Goal: Task Accomplishment & Management: Use online tool/utility

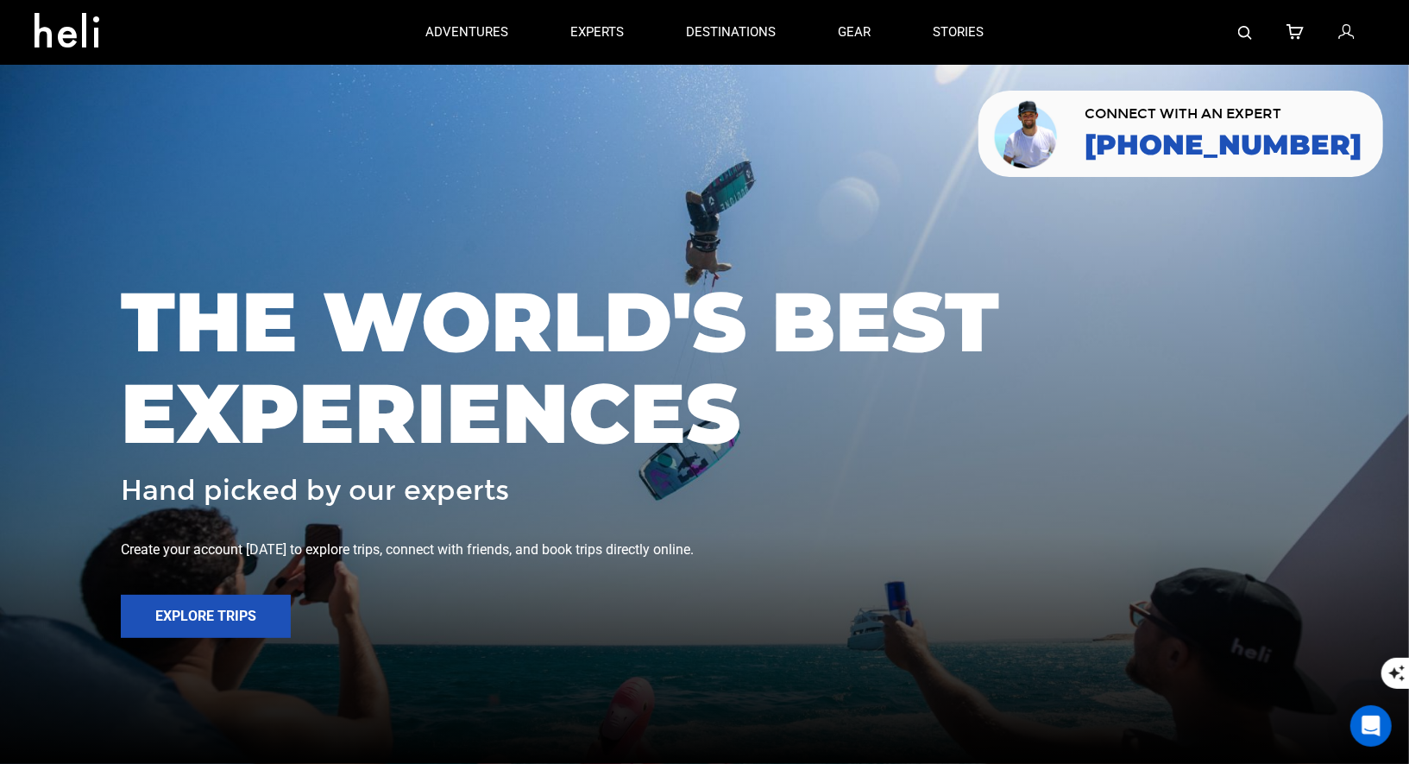
click at [1250, 26] on img at bounding box center [1246, 33] width 14 height 14
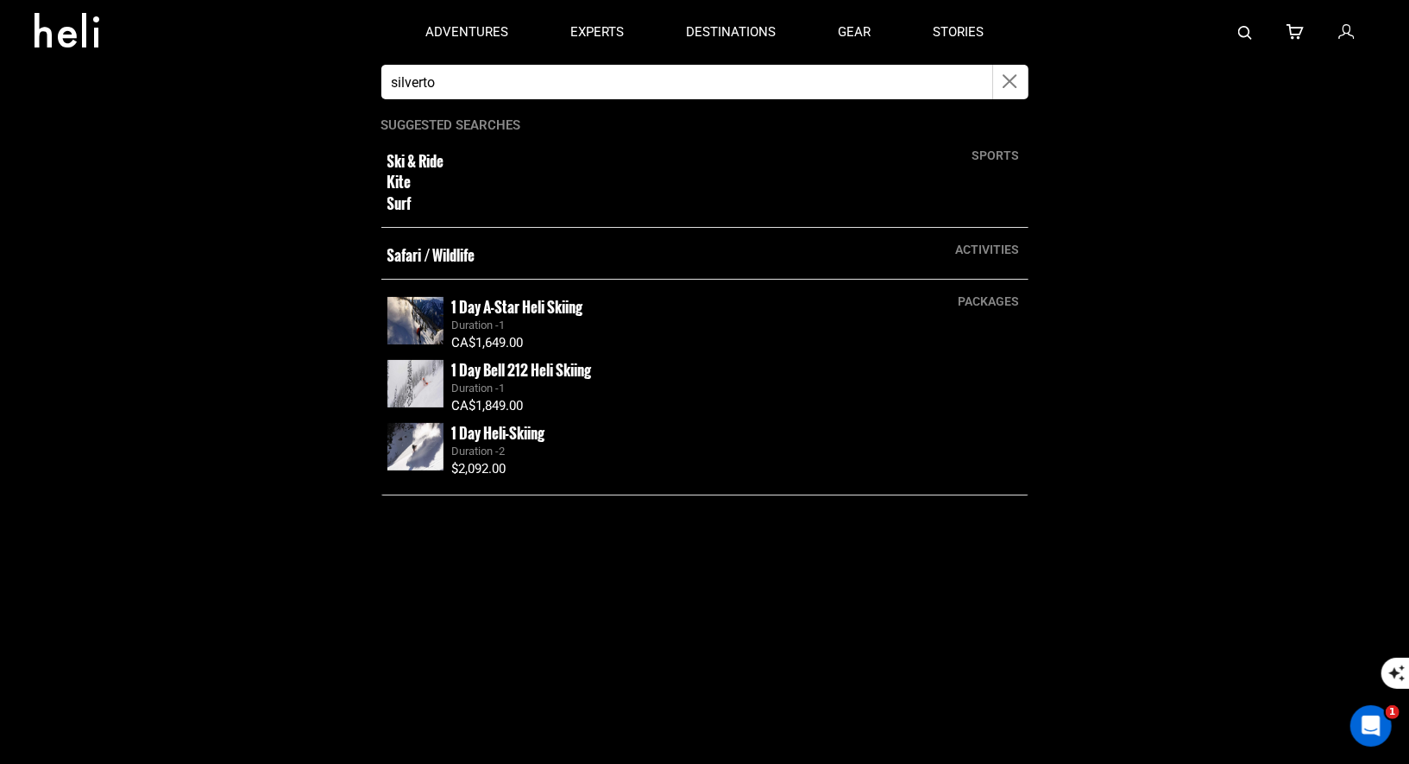
type input "silverton"
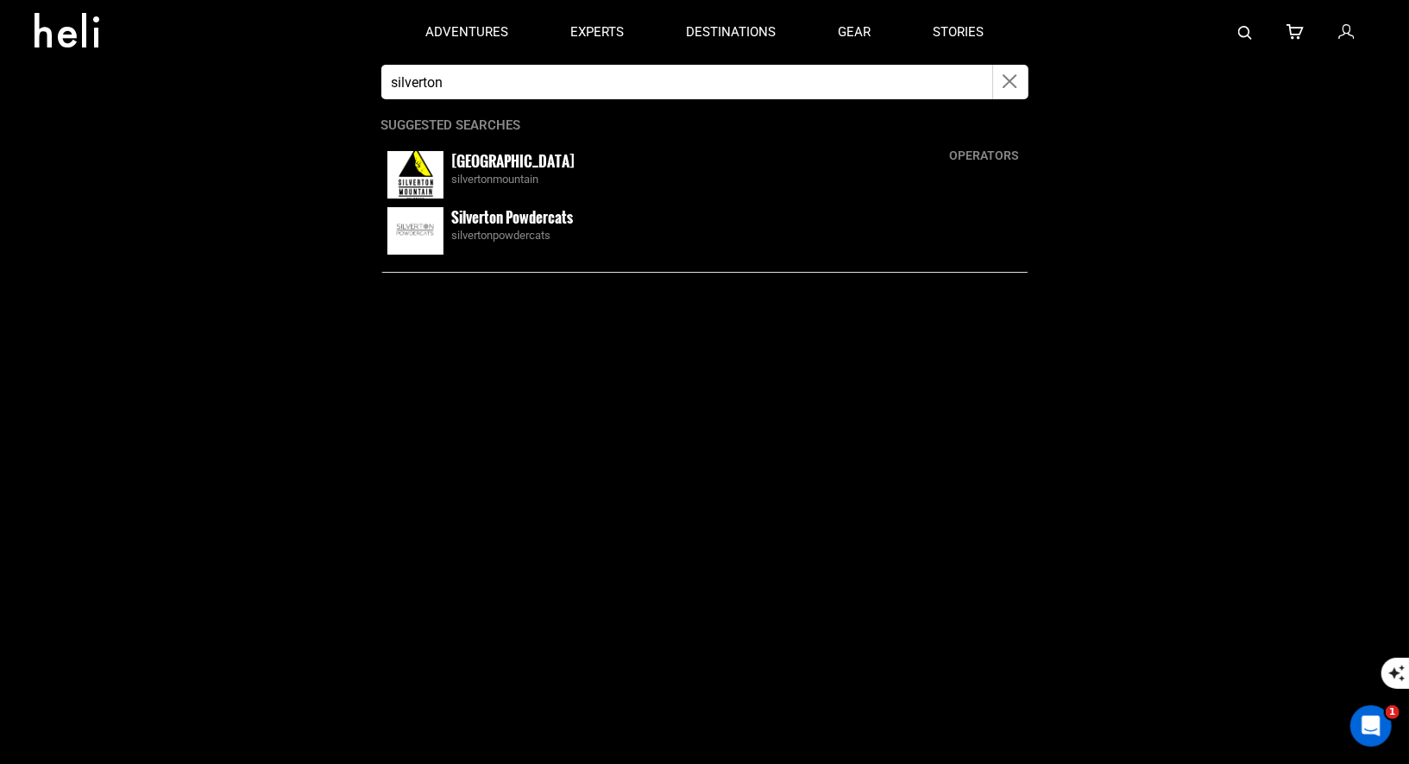
click at [464, 163] on small "Silverton Mountain" at bounding box center [513, 161] width 123 height 22
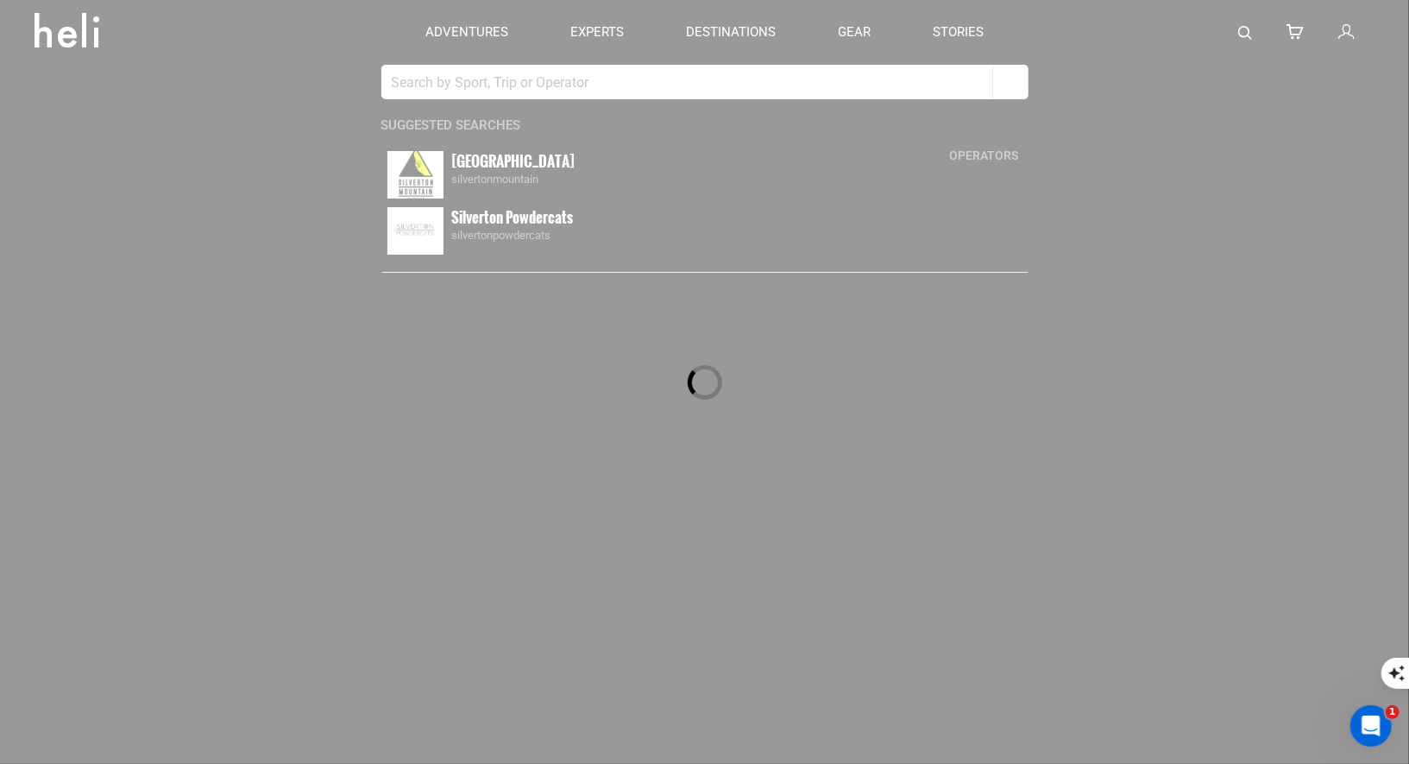
type input "silverton"
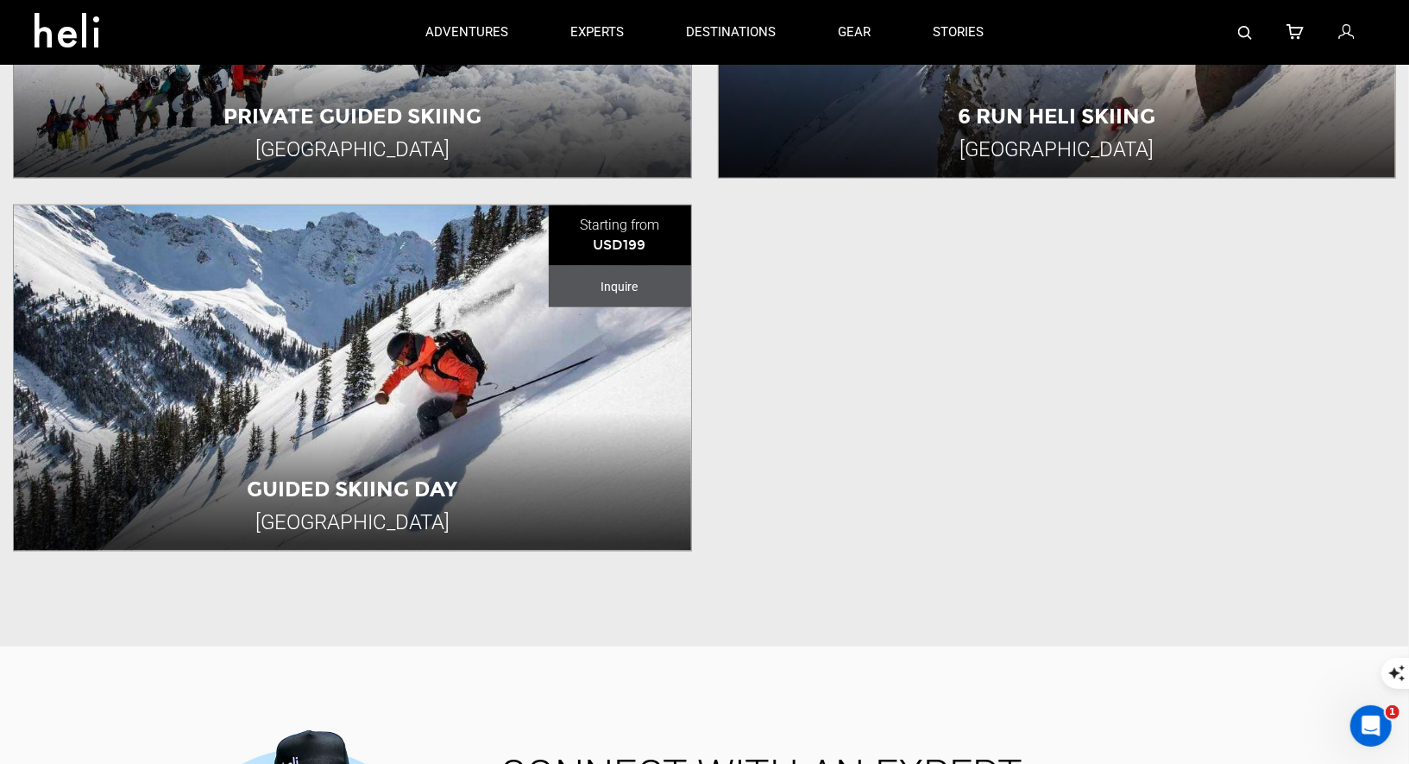
scroll to position [932, 0]
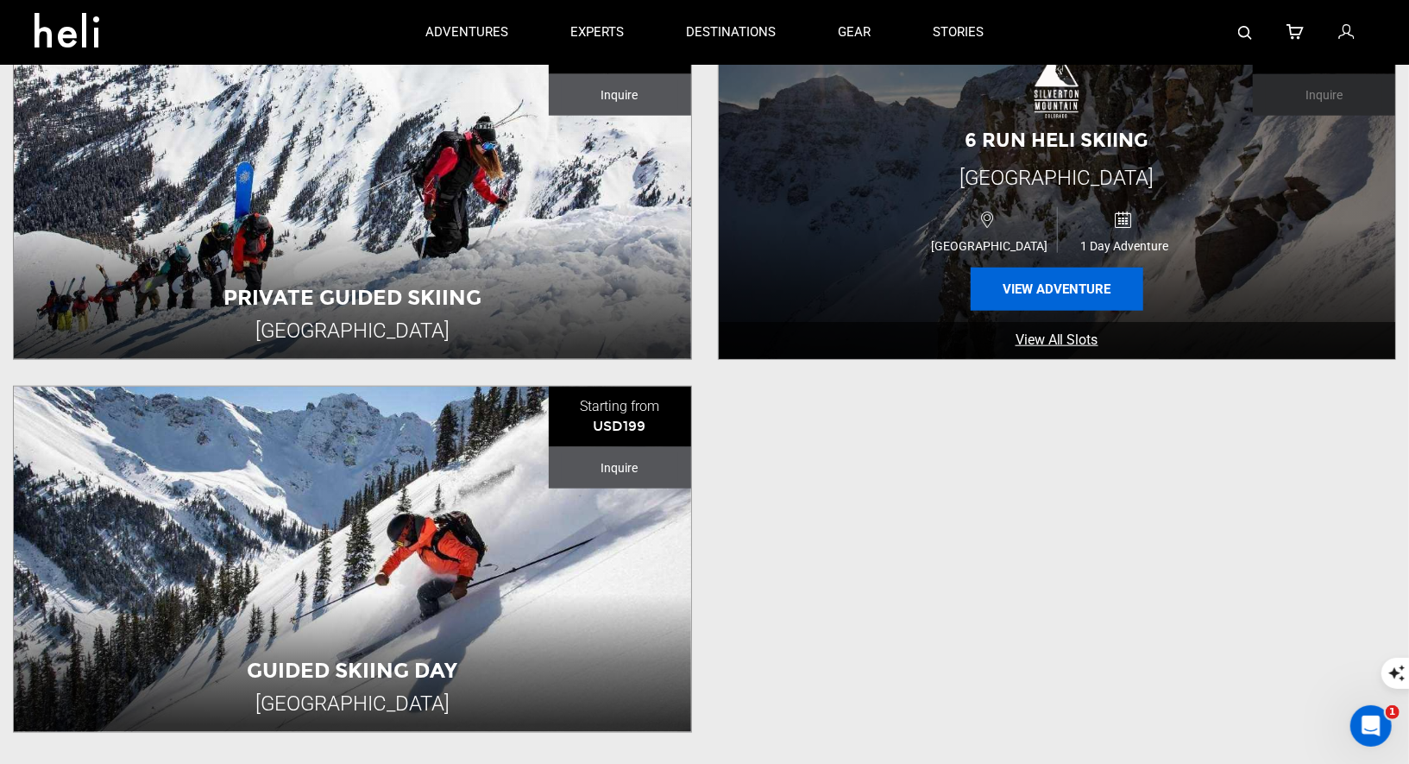
click at [1028, 298] on button "View Adventure" at bounding box center [1057, 289] width 173 height 43
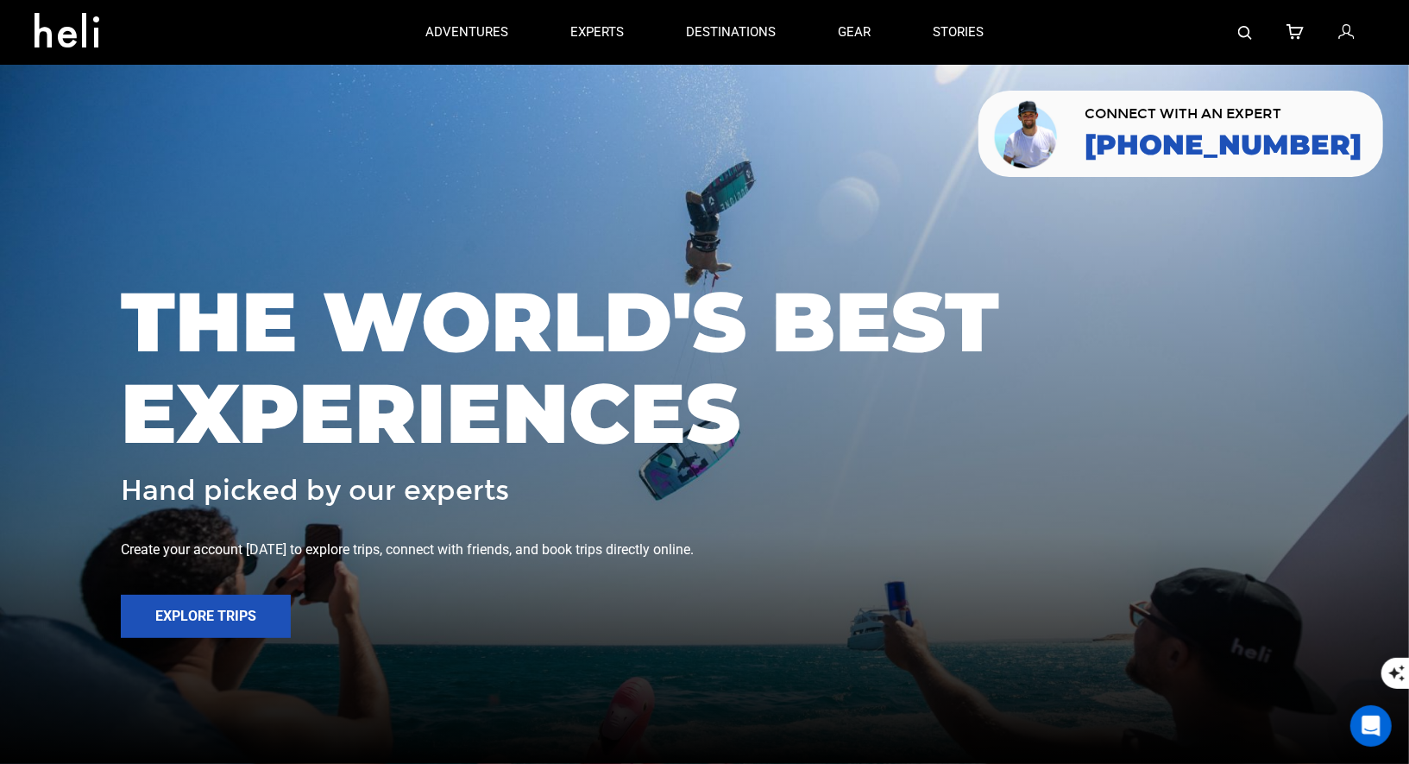
click at [1341, 28] on icon at bounding box center [1347, 33] width 16 height 22
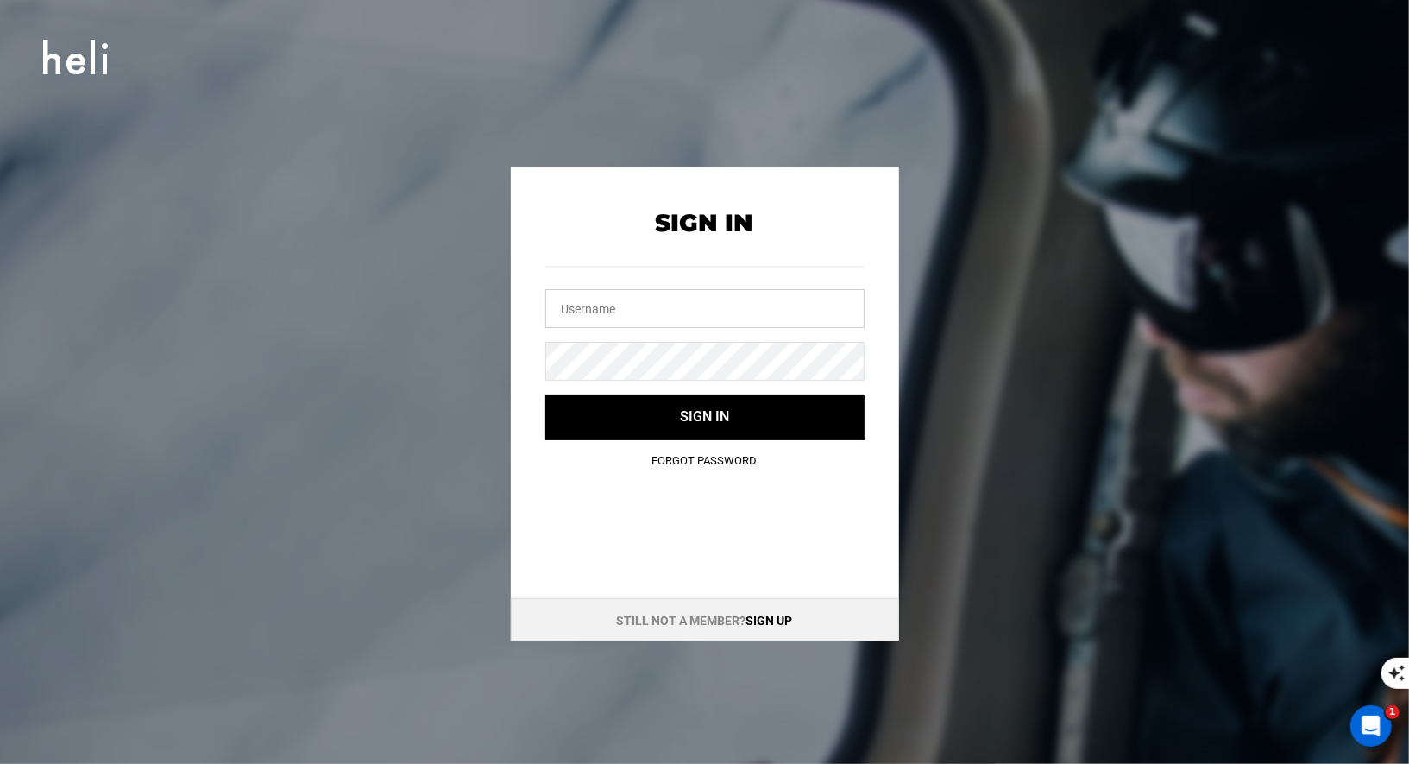
type input "reservations@ranchosantana.com"
drag, startPoint x: 758, startPoint y: 308, endPoint x: 507, endPoint y: 293, distance: 251.6
click at [514, 293] on div "Sign In reservations@ranchosantana.com Sign in Forgot Password" at bounding box center [705, 327] width 388 height 320
type input "sil"
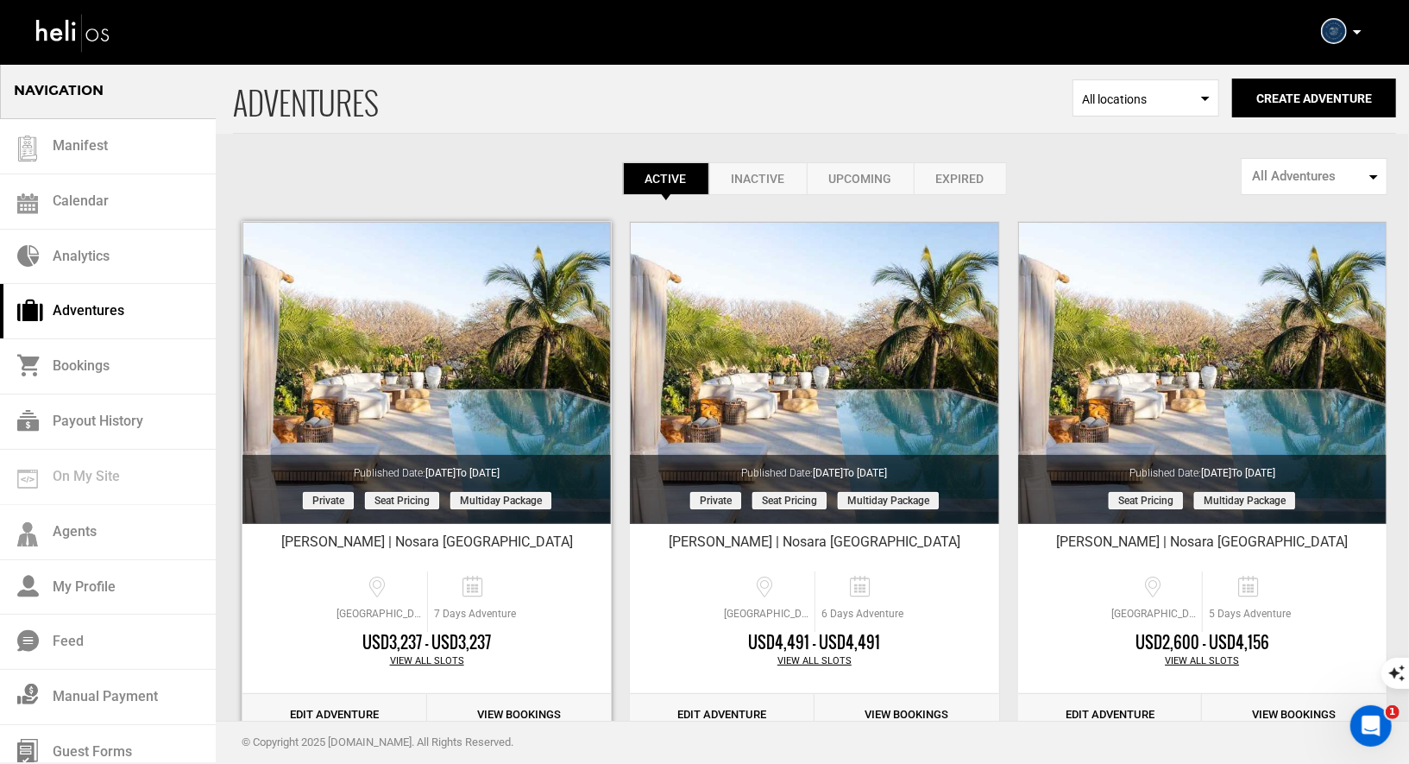
click at [321, 706] on link "Edit Adventure" at bounding box center [335, 715] width 185 height 42
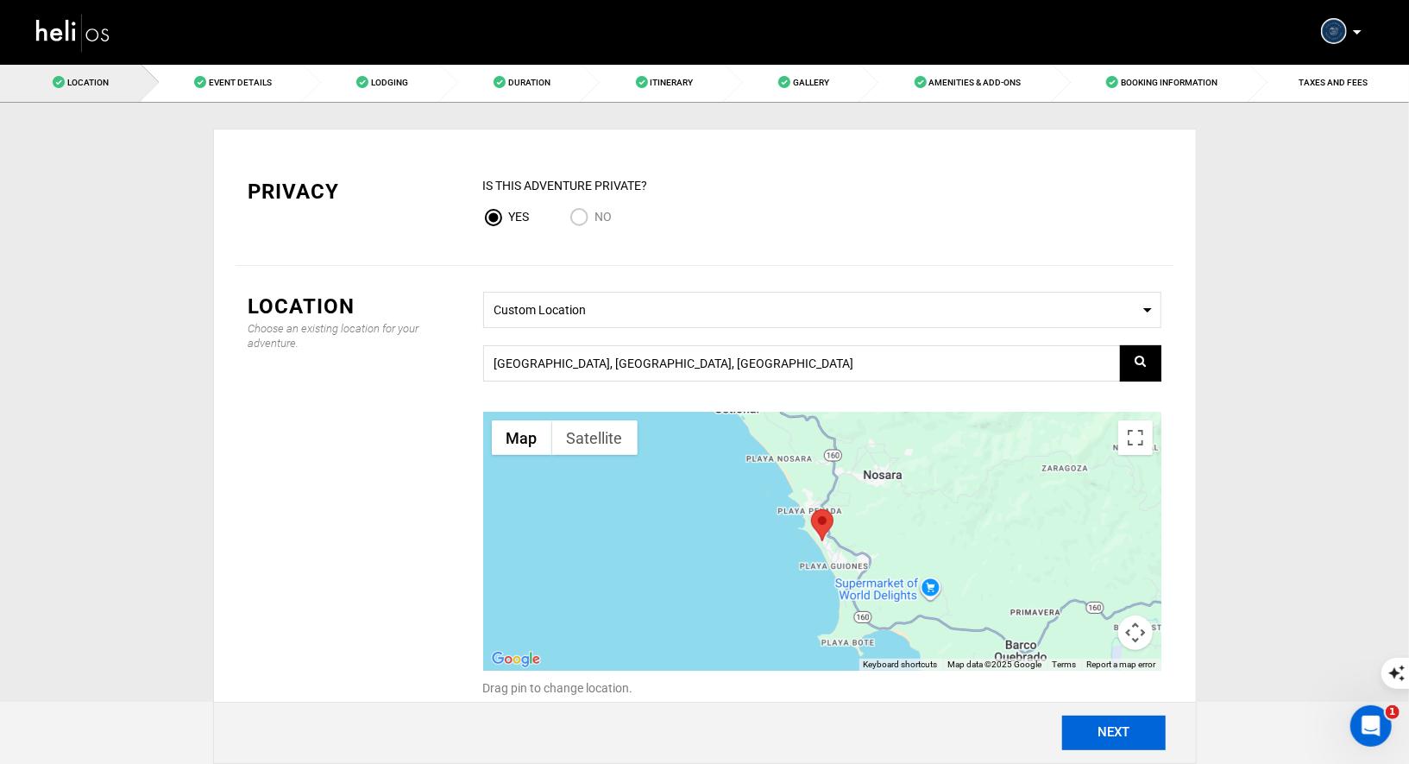
click at [1087, 718] on button "NEXT" at bounding box center [1115, 733] width 104 height 35
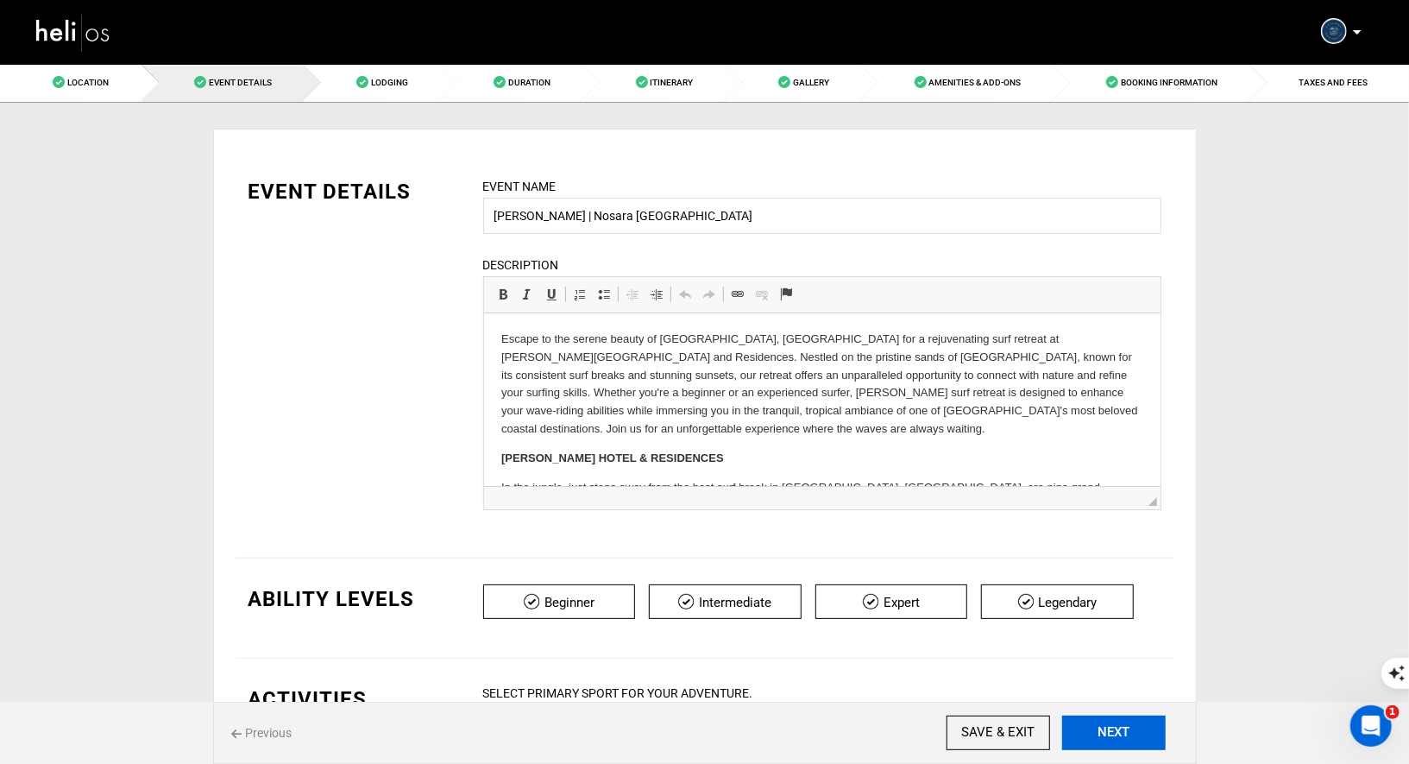
click at [1121, 736] on button "NEXT" at bounding box center [1115, 733] width 104 height 35
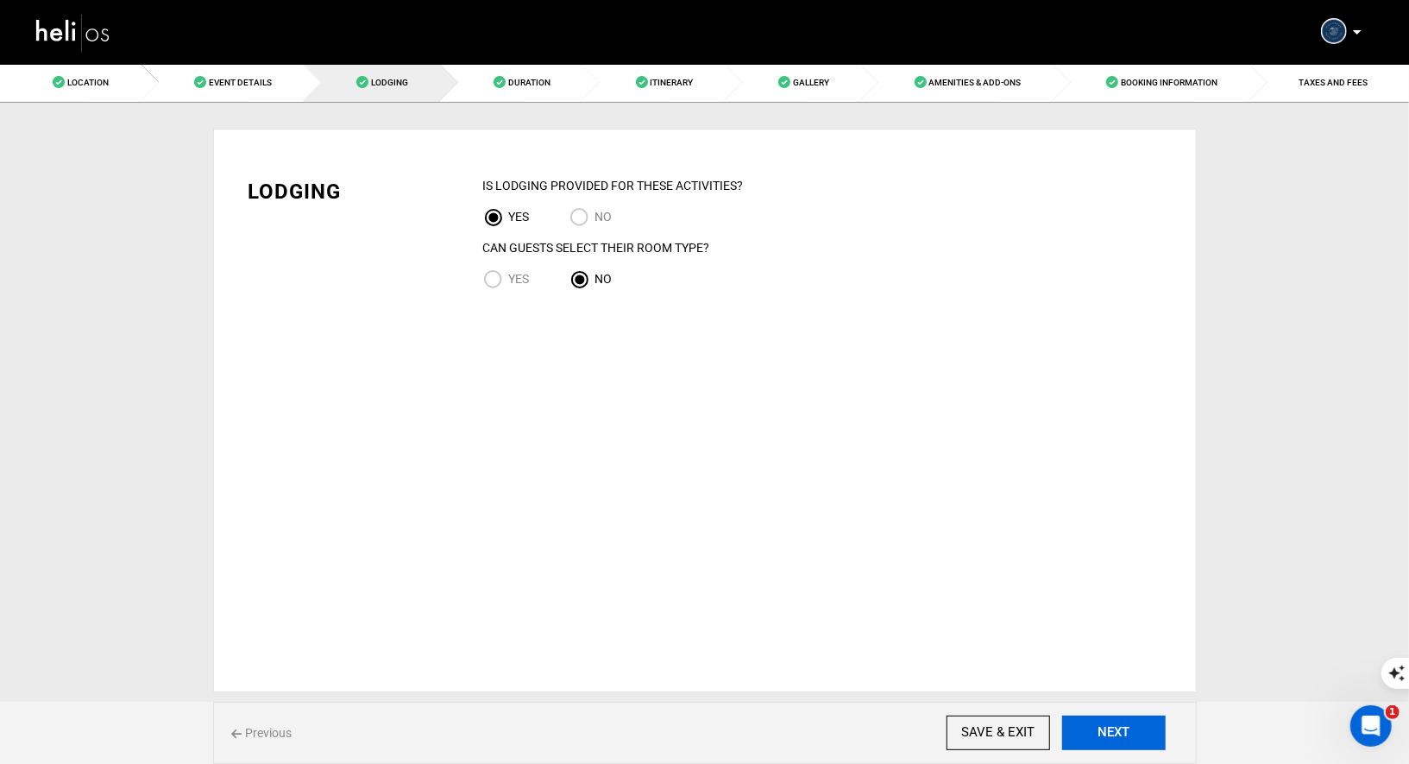
click at [1121, 736] on button "NEXT" at bounding box center [1115, 733] width 104 height 35
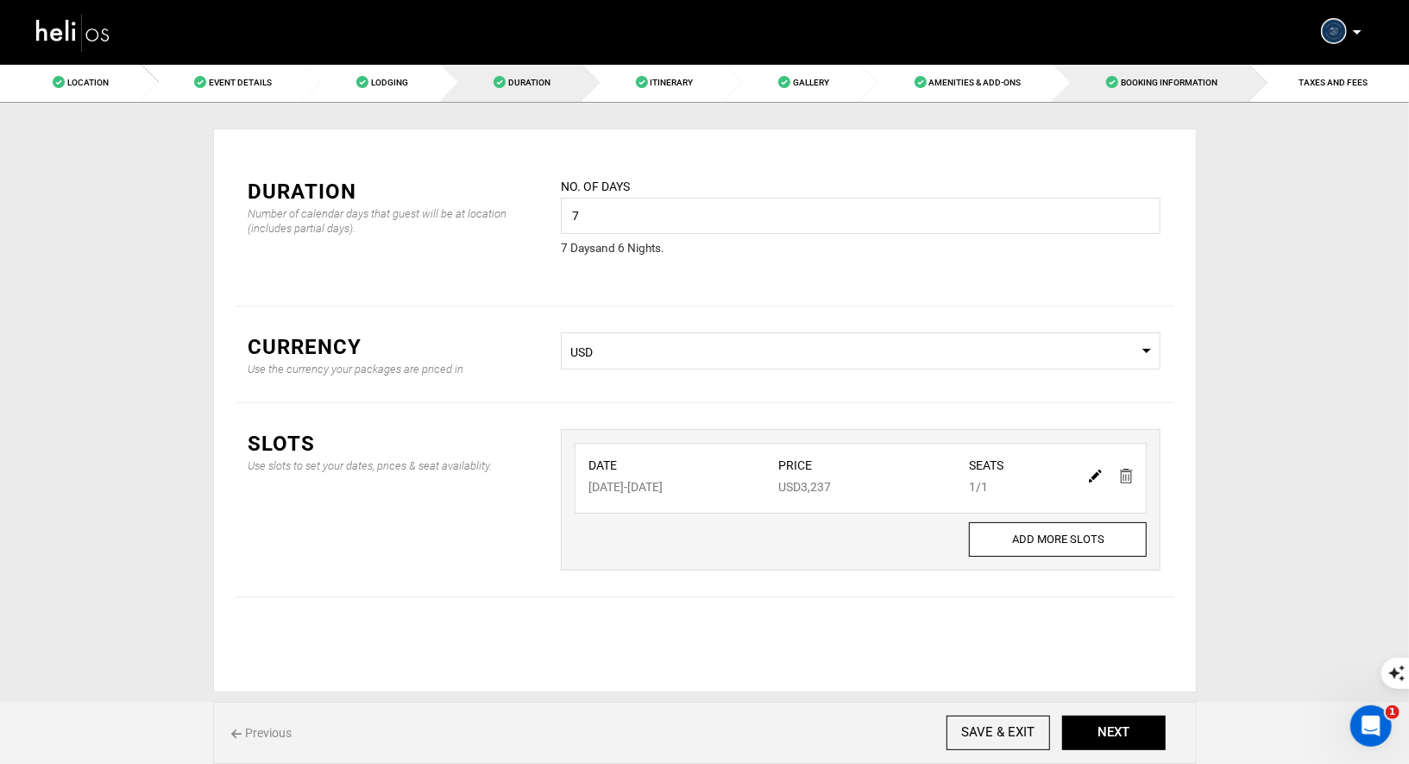
click at [1199, 87] on link "Booking Information" at bounding box center [1152, 82] width 197 height 39
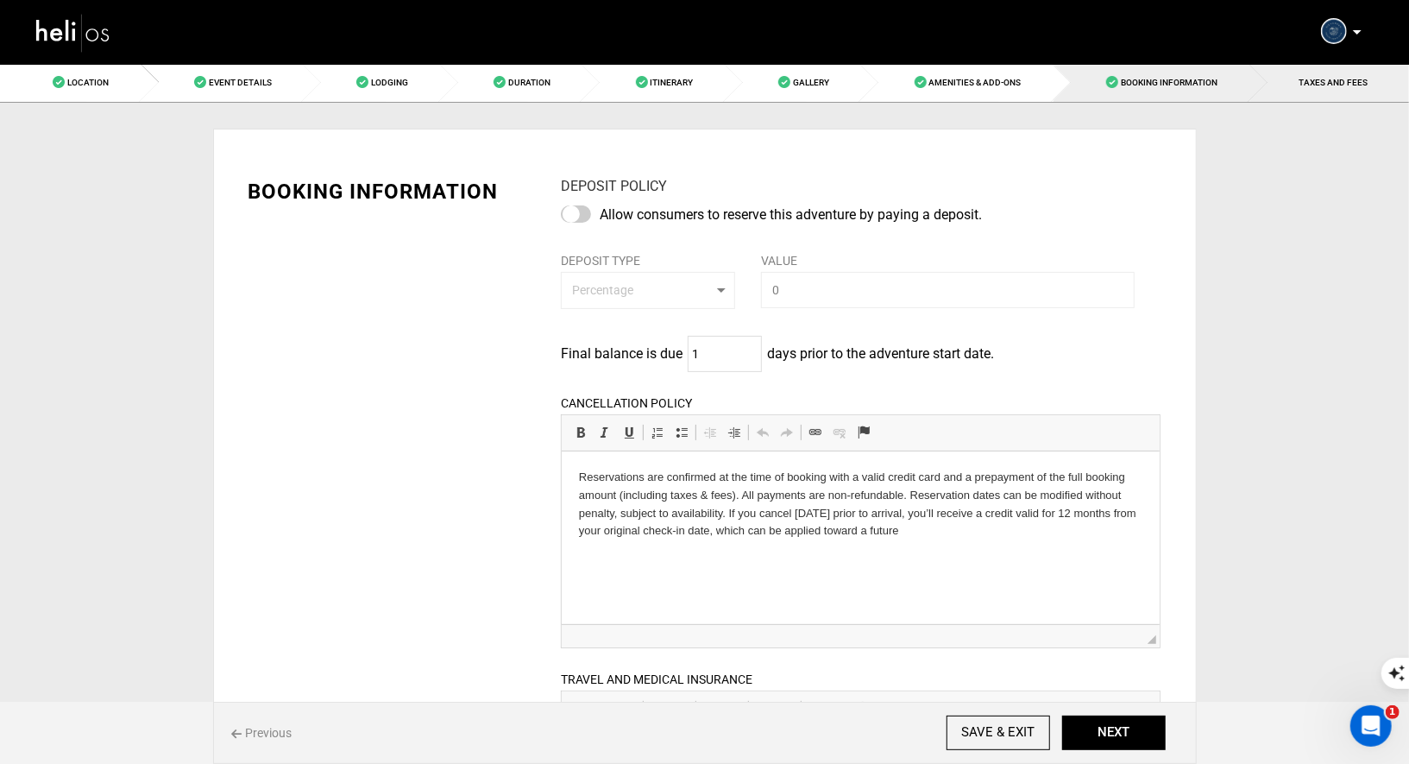
click at [1298, 93] on link "TAXES AND FEES" at bounding box center [1331, 82] width 160 height 39
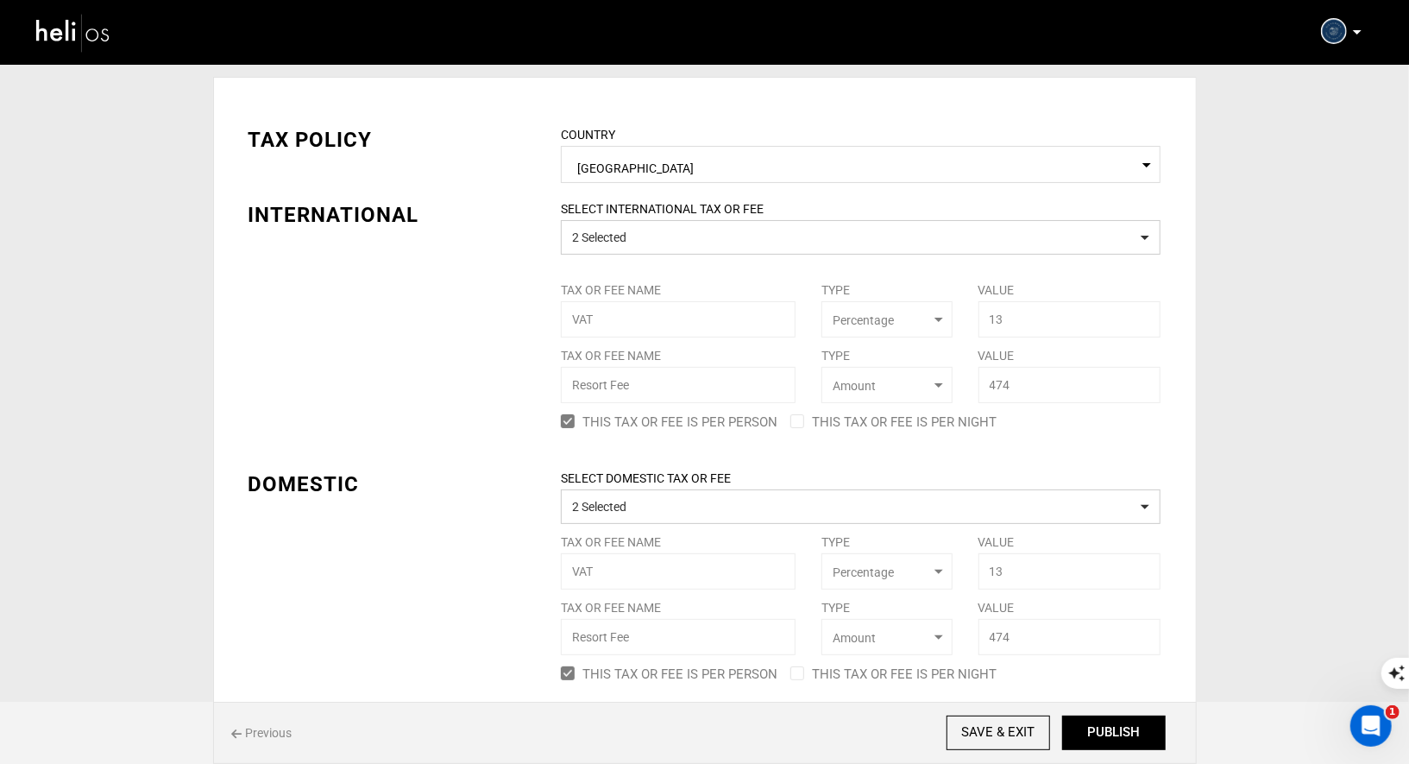
scroll to position [35, 0]
